Goal: Information Seeking & Learning: Learn about a topic

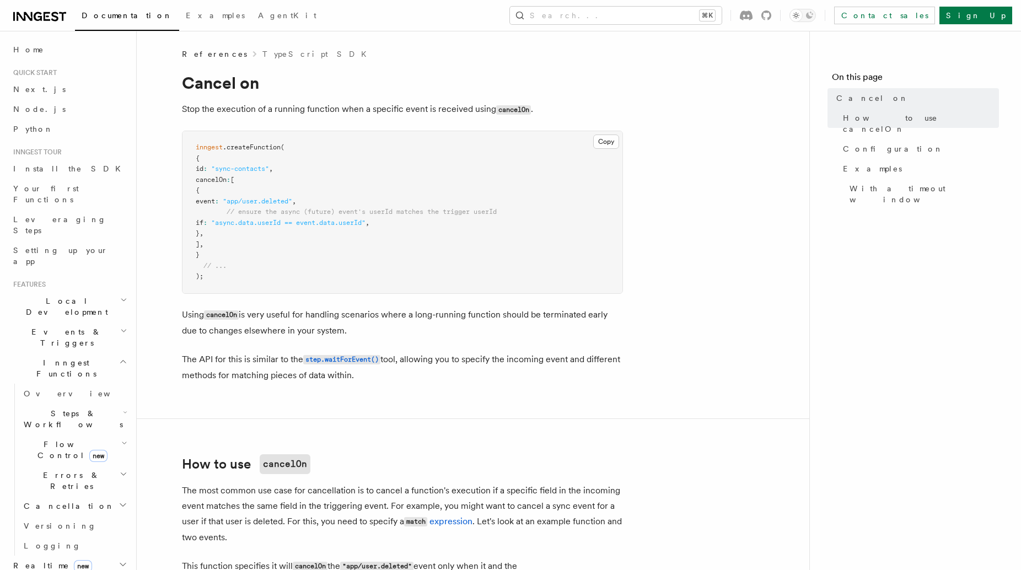
click at [67, 500] on span "Cancellation" at bounding box center [66, 505] width 95 height 11
click at [64, 500] on span "Cancellation" at bounding box center [66, 505] width 95 height 11
click at [73, 408] on span "Steps & Workflows" at bounding box center [71, 419] width 104 height 22
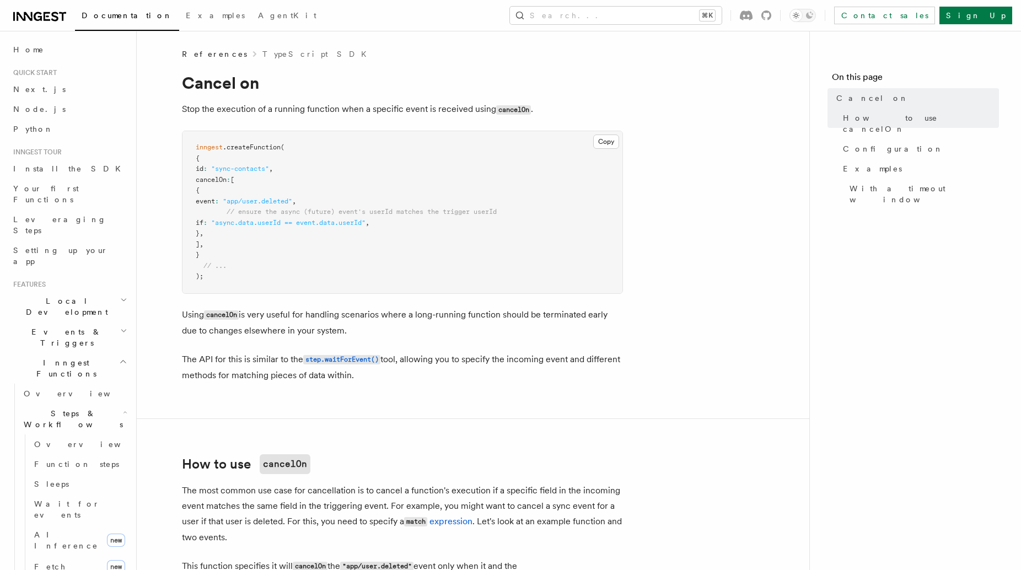
click at [73, 408] on span "Steps & Workflows" at bounding box center [71, 419] width 104 height 22
click at [62, 439] on span "Flow Control new" at bounding box center [70, 450] width 102 height 22
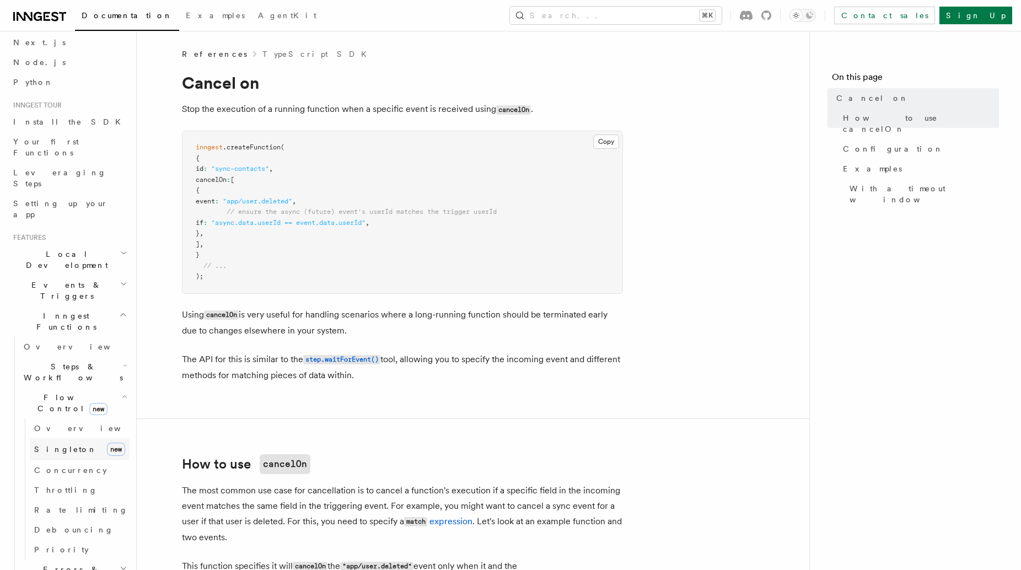
scroll to position [48, 0]
click at [61, 391] on span "Flow Control new" at bounding box center [70, 402] width 102 height 22
click at [61, 360] on span "Steps & Workflows" at bounding box center [71, 371] width 104 height 22
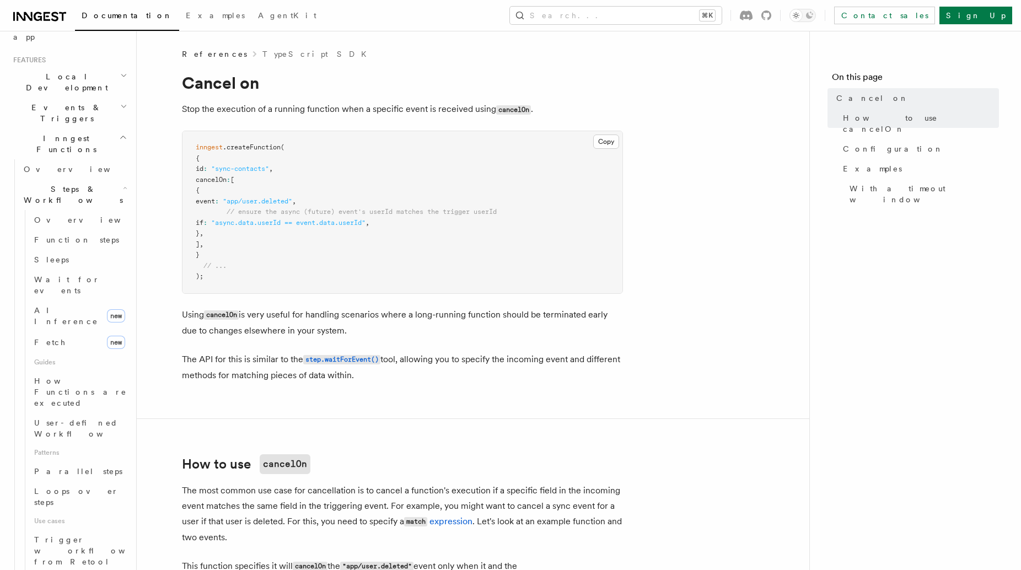
scroll to position [144, 0]
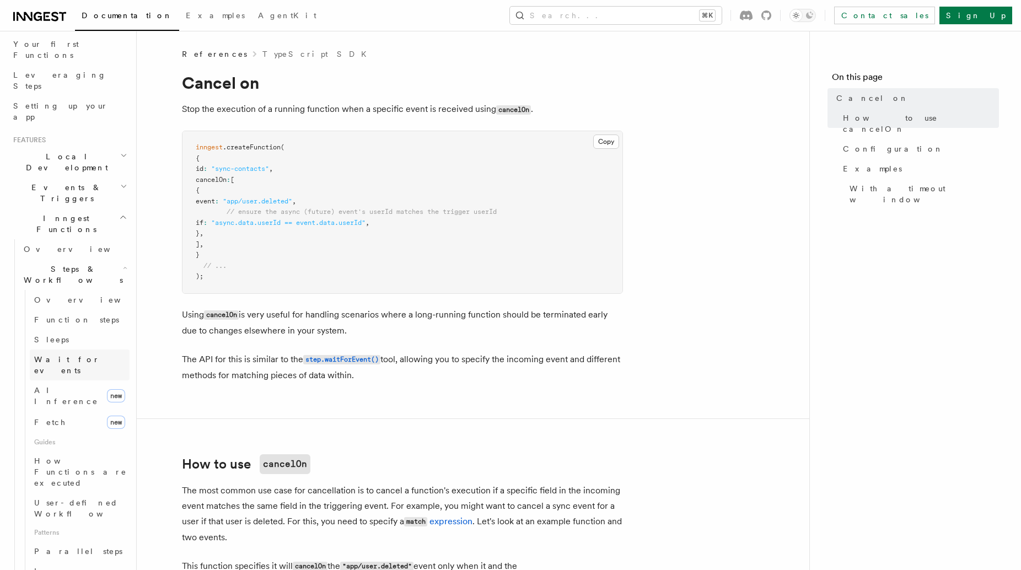
click at [83, 355] on span "Wait for events" at bounding box center [67, 365] width 66 height 20
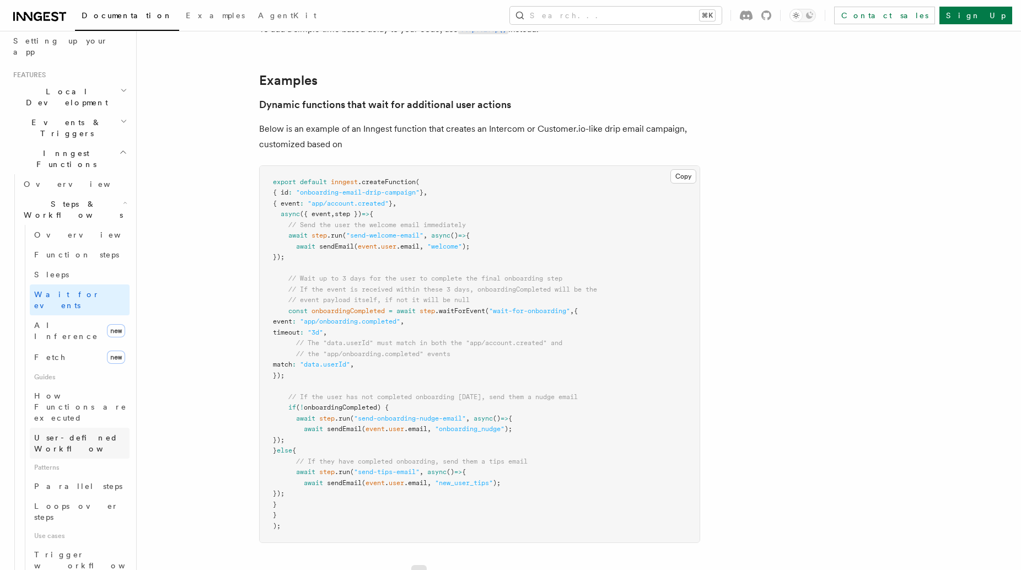
scroll to position [230, 0]
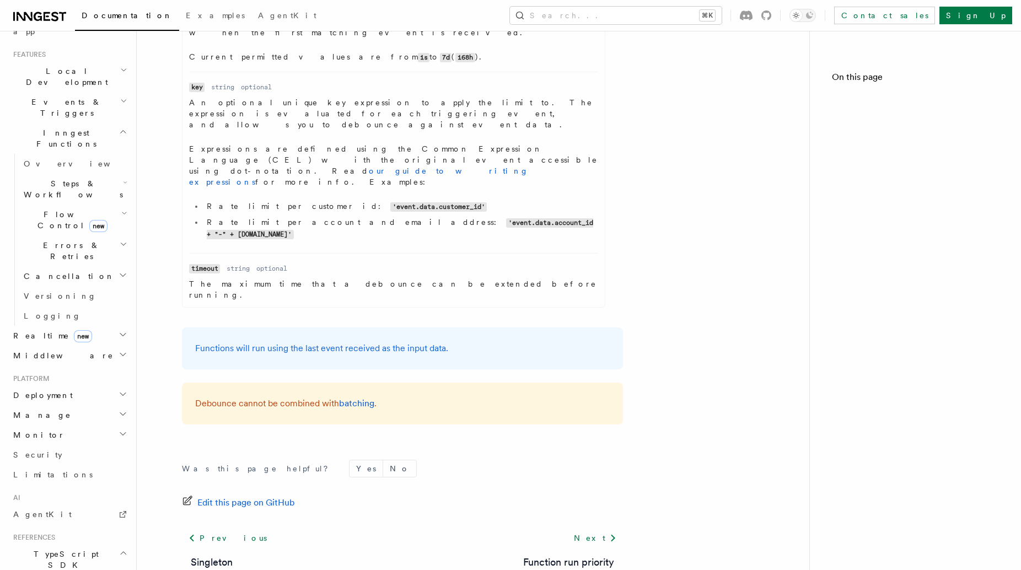
scroll to position [437, 0]
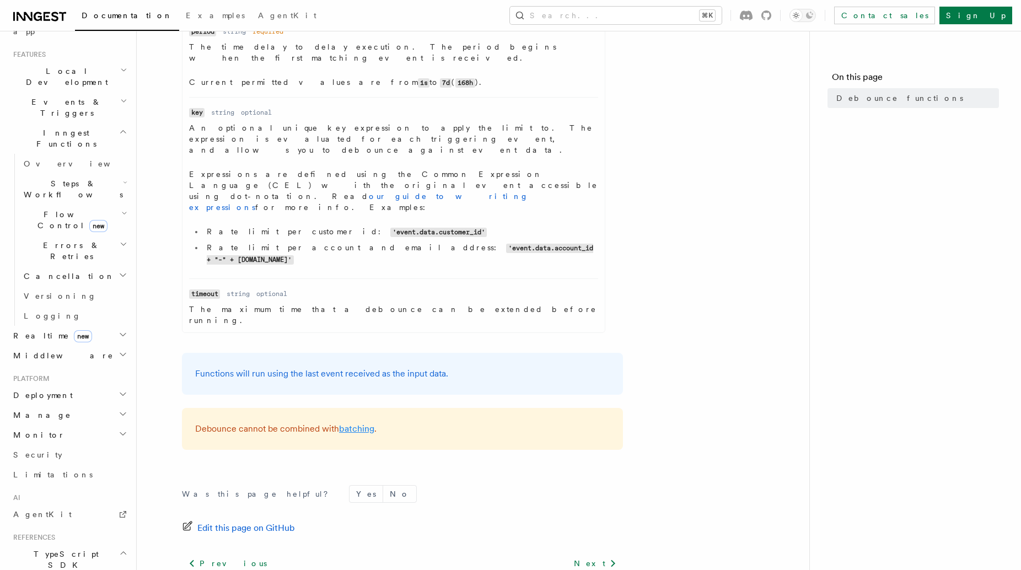
click at [358, 423] on link "batching" at bounding box center [356, 428] width 35 height 10
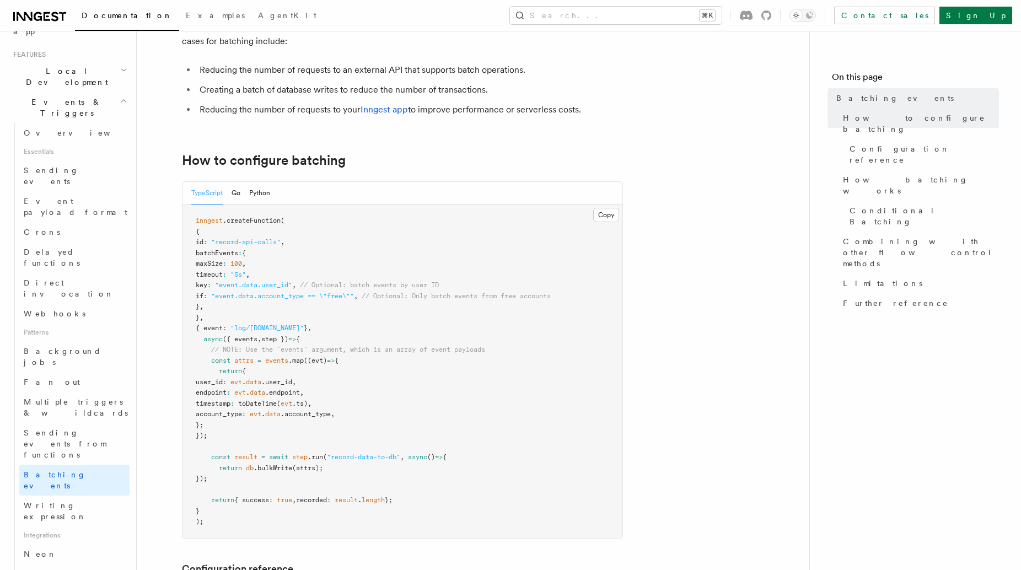
scroll to position [179, 0]
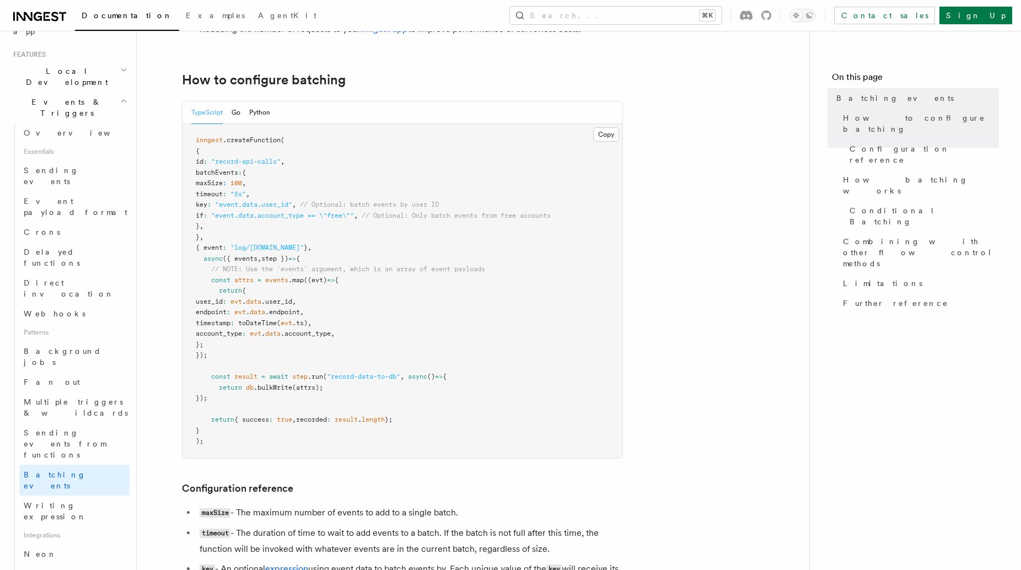
click at [242, 185] on span "100" at bounding box center [236, 183] width 12 height 8
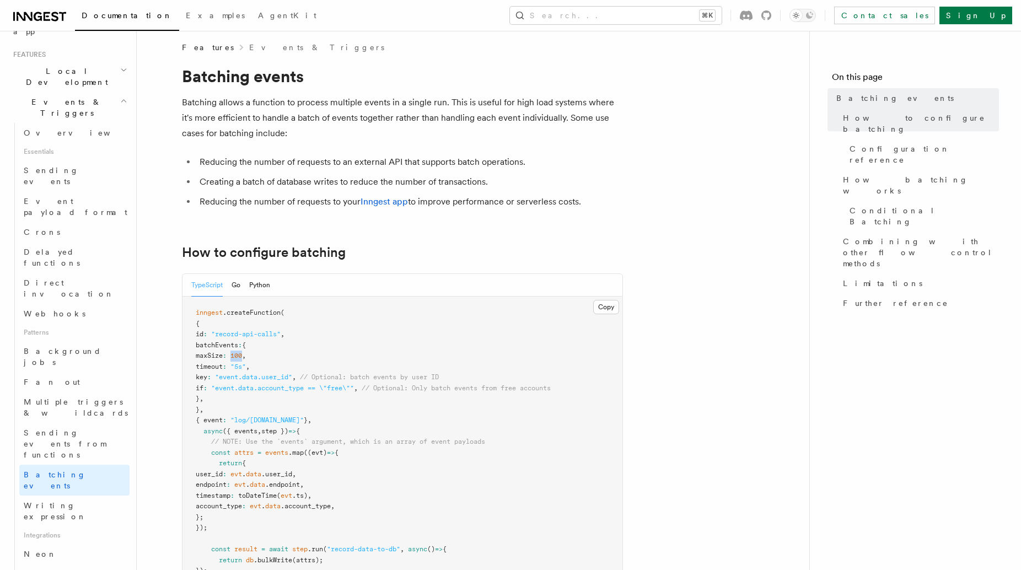
scroll to position [0, 0]
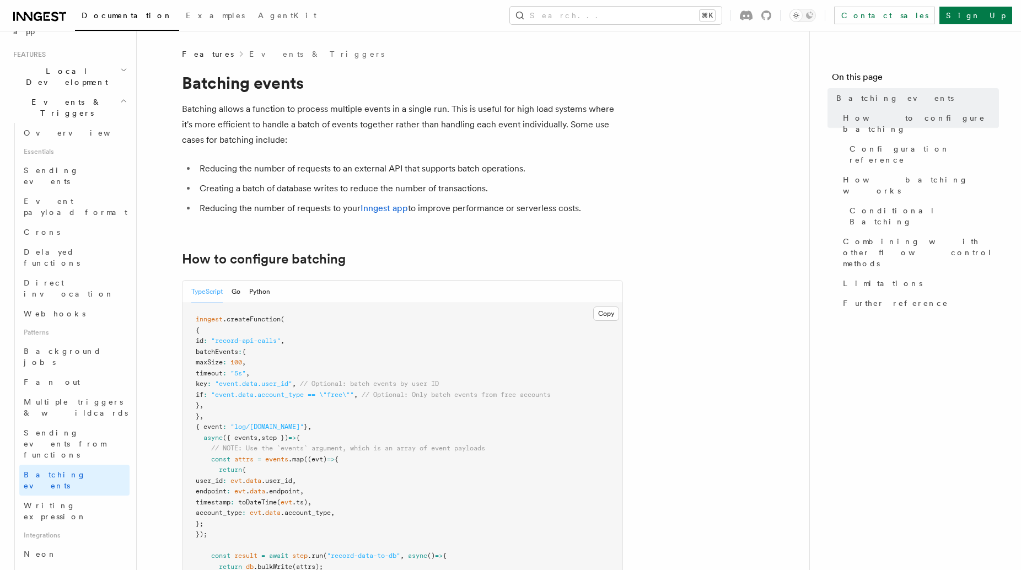
type input "****"
